Goal: Subscribe to service/newsletter

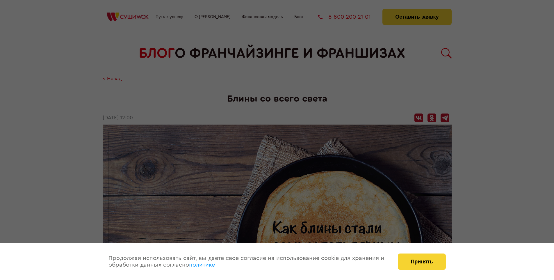
scroll to position [979, 0]
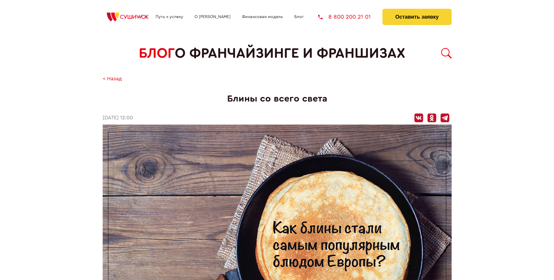
scroll to position [979, 0]
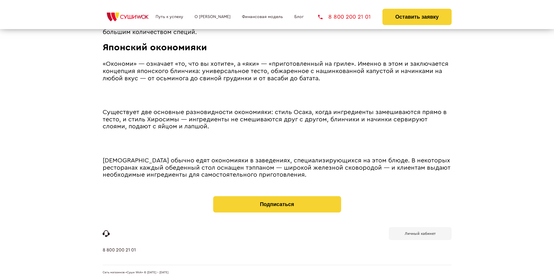
click at [420, 233] on b "Личный кабинет" at bounding box center [420, 233] width 31 height 4
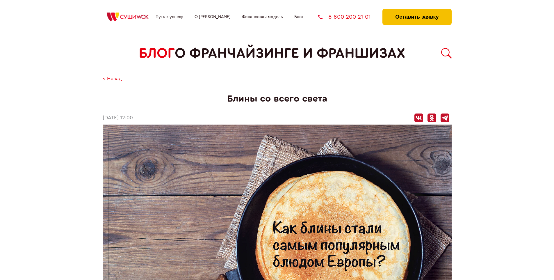
click at [417, 10] on button "Оставить заявку" at bounding box center [416, 17] width 69 height 16
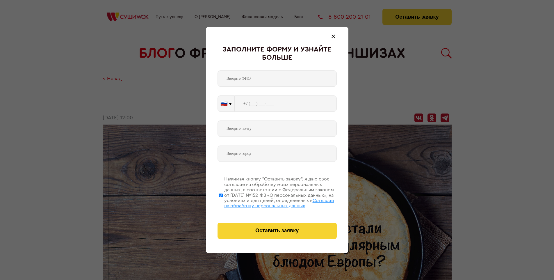
click at [270, 202] on span "Согласии на обработку персональных данных" at bounding box center [279, 203] width 110 height 10
click at [223, 202] on input "Нажимая кнопку “Оставить заявку”, я даю свое согласие на обработку моих персона…" at bounding box center [221, 195] width 4 height 47
checkbox input "false"
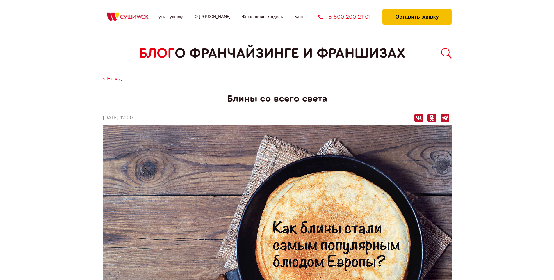
click at [417, 10] on button "Оставить заявку" at bounding box center [416, 17] width 69 height 16
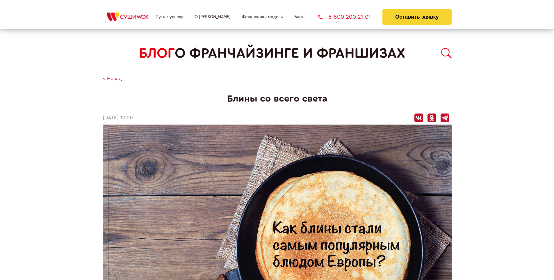
scroll to position [979, 0]
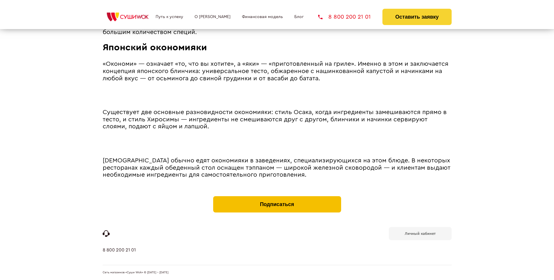
click at [277, 197] on button "Подписаться" at bounding box center [277, 204] width 128 height 16
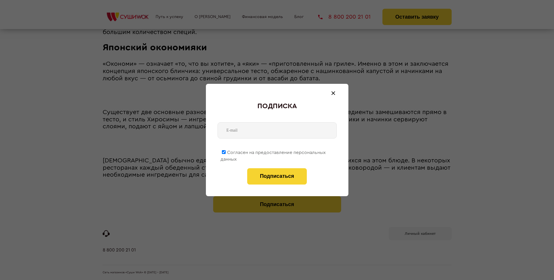
click at [273, 151] on span "Согласен на предоставление персональных данных" at bounding box center [272, 155] width 105 height 11
click at [226, 151] on input "Согласен на предоставление персональных данных" at bounding box center [224, 152] width 4 height 4
checkbox input "false"
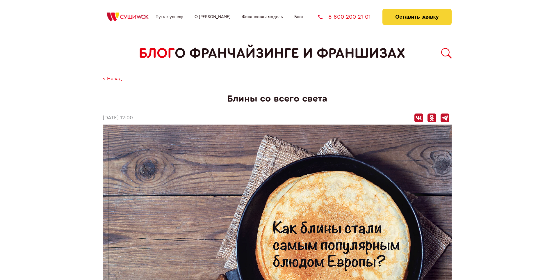
scroll to position [979, 0]
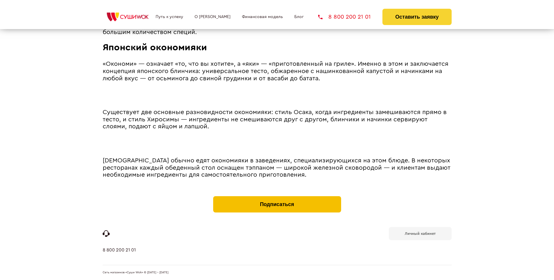
click at [277, 197] on button "Подписаться" at bounding box center [277, 204] width 128 height 16
